Goal: Book appointment/travel/reservation

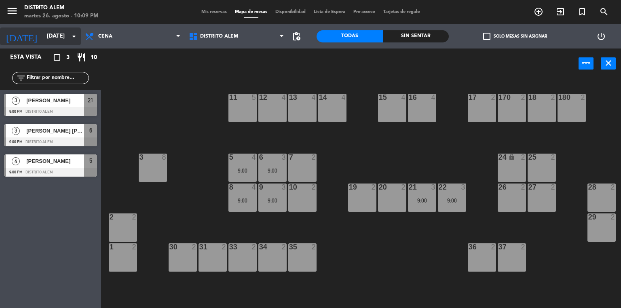
click at [74, 41] on input "[DATE]" at bounding box center [81, 36] width 77 height 15
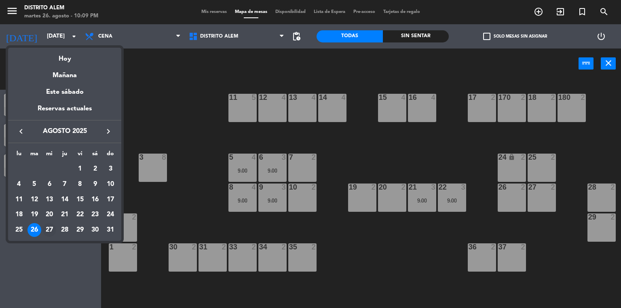
click at [49, 230] on div "27" at bounding box center [49, 230] width 14 height 14
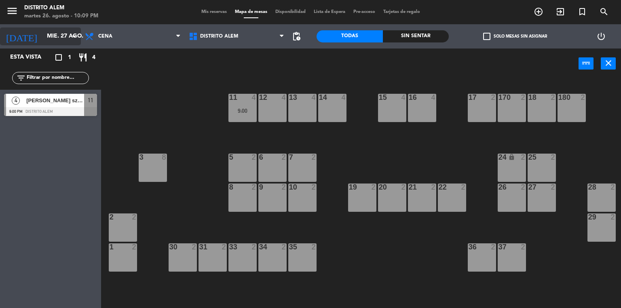
click at [74, 37] on icon "arrow_drop_down" at bounding box center [74, 37] width 10 height 10
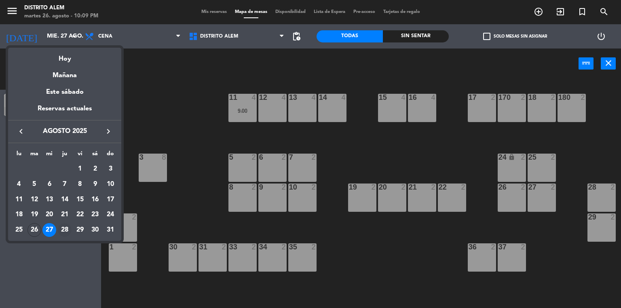
click at [66, 229] on div "28" at bounding box center [65, 230] width 14 height 14
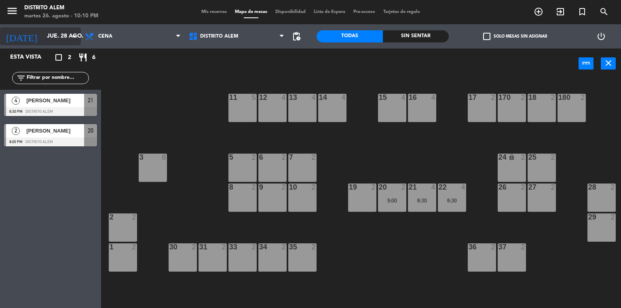
click at [72, 36] on icon "arrow_drop_down" at bounding box center [74, 37] width 10 height 10
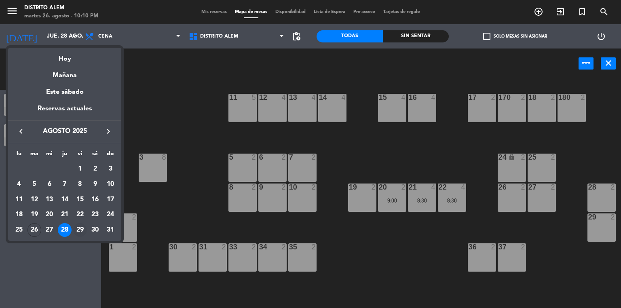
click at [82, 228] on div "29" at bounding box center [80, 230] width 14 height 14
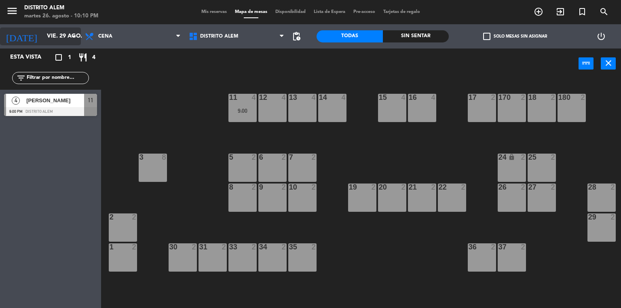
click at [74, 34] on icon "arrow_drop_down" at bounding box center [74, 37] width 10 height 10
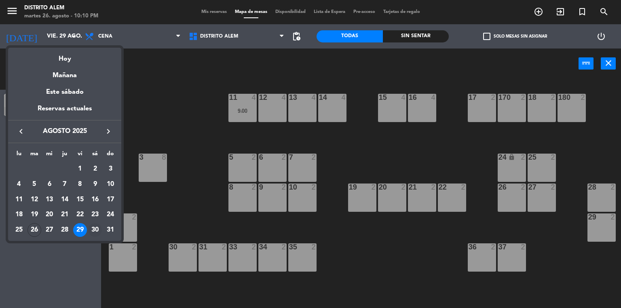
click at [96, 226] on div "30" at bounding box center [95, 230] width 14 height 14
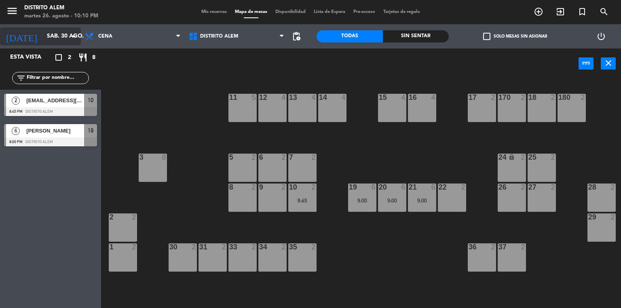
click at [78, 38] on icon "arrow_drop_down" at bounding box center [74, 37] width 10 height 10
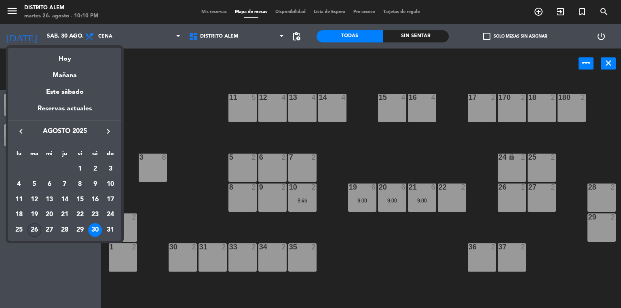
click at [34, 227] on div "26" at bounding box center [35, 230] width 14 height 14
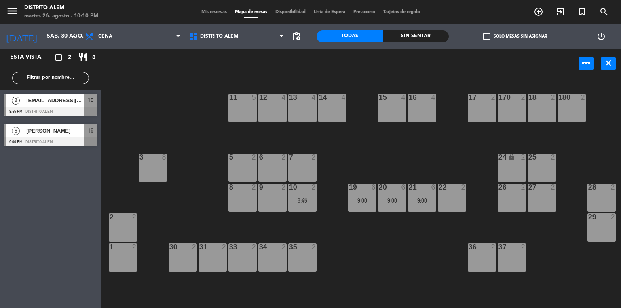
type input "[DATE]"
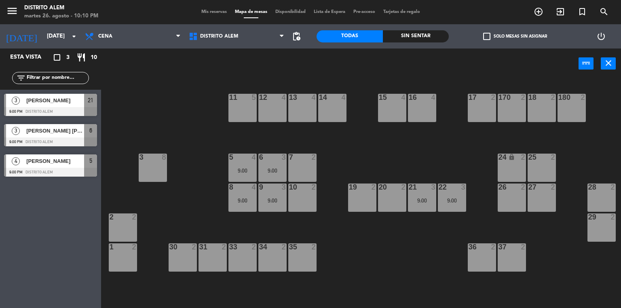
click at [63, 207] on div "Esta vista crop_square 3 restaurant 10 filter_list 3 [PERSON_NAME] 9:00 PM [GEO…" at bounding box center [50, 179] width 101 height 260
click at [178, 201] on div "11 5 12 4 13 4 14 4 15 4 16 4 17 2 170 2 18 2 180 2 3 8 5 4 9:00 6 3 9:00 7 2 2…" at bounding box center [364, 193] width 514 height 229
click at [125, 199] on div "11 5 12 4 13 4 14 4 15 4 16 4 17 2 170 2 18 2 180 2 3 8 5 4 9:00 6 3 9:00 7 2 2…" at bounding box center [364, 193] width 514 height 229
